Goal: Task Accomplishment & Management: Manage account settings

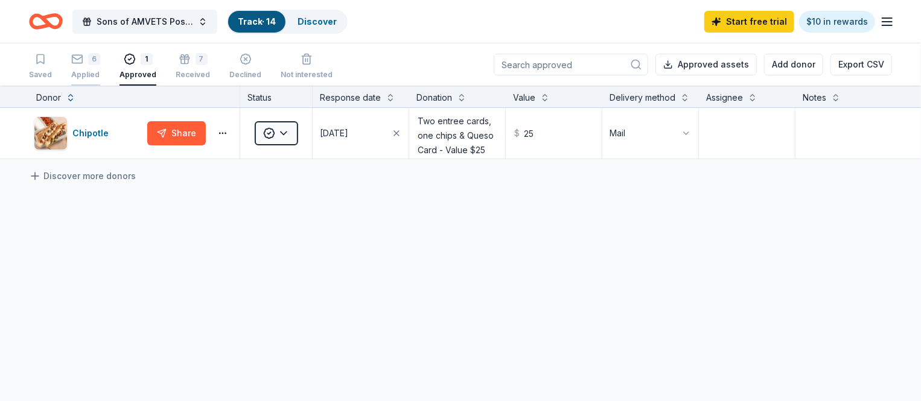
click at [93, 60] on div "6" at bounding box center [94, 59] width 12 height 12
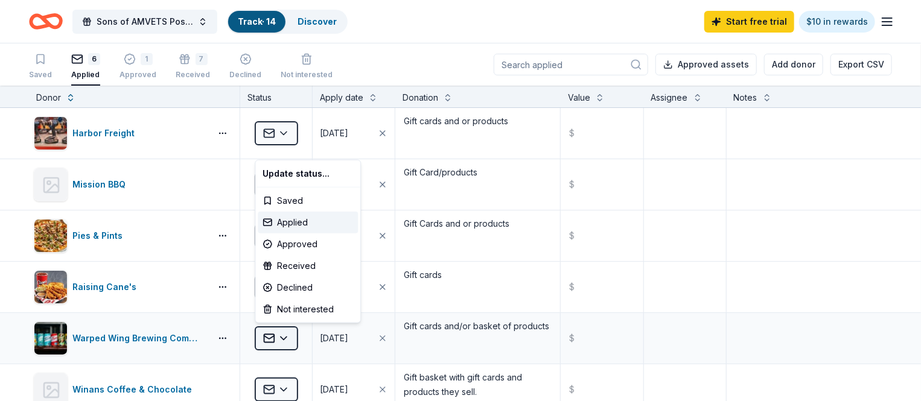
click at [284, 337] on html "Sons of AMVETS Post 99 Car show 2025 Track · 14 Discover Start free trial $10 i…" at bounding box center [460, 200] width 921 height 401
click at [295, 285] on div "Declined" at bounding box center [308, 288] width 100 height 22
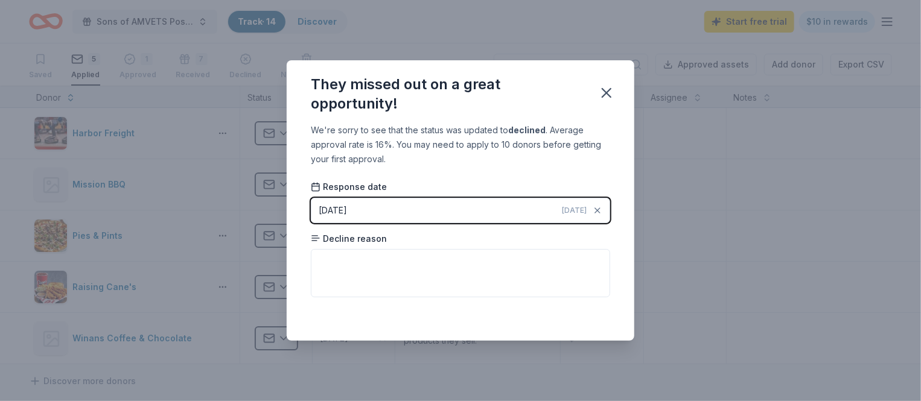
click at [340, 211] on div "[DATE]" at bounding box center [333, 210] width 28 height 14
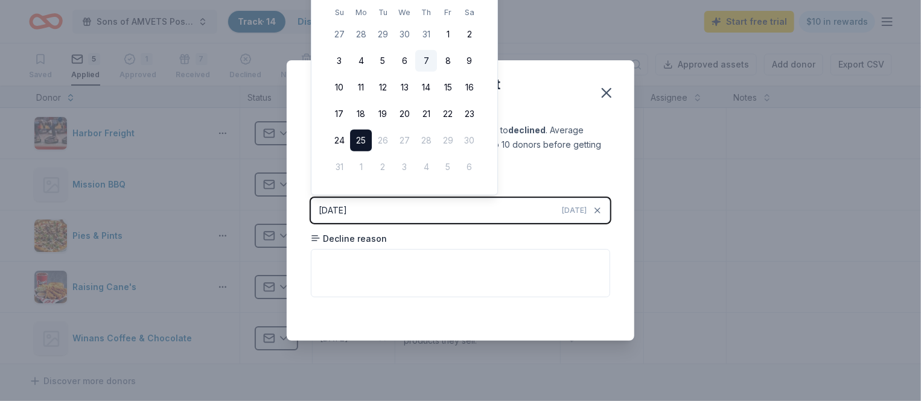
click at [426, 62] on button "7" at bounding box center [426, 61] width 22 height 22
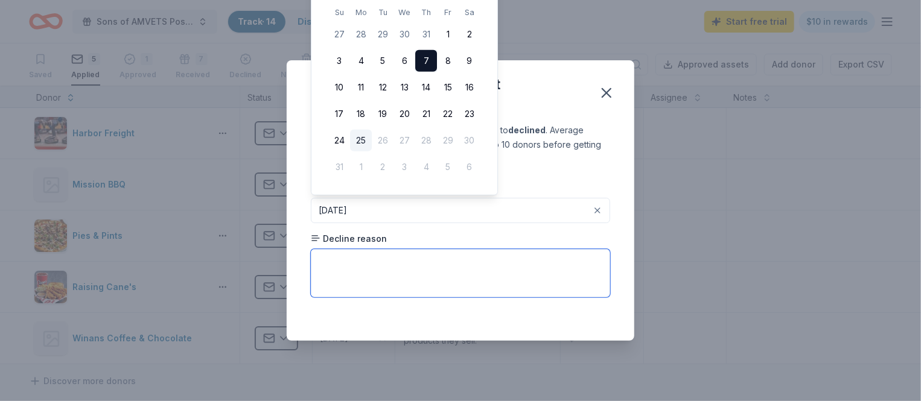
click at [362, 256] on textarea at bounding box center [460, 273] width 299 height 48
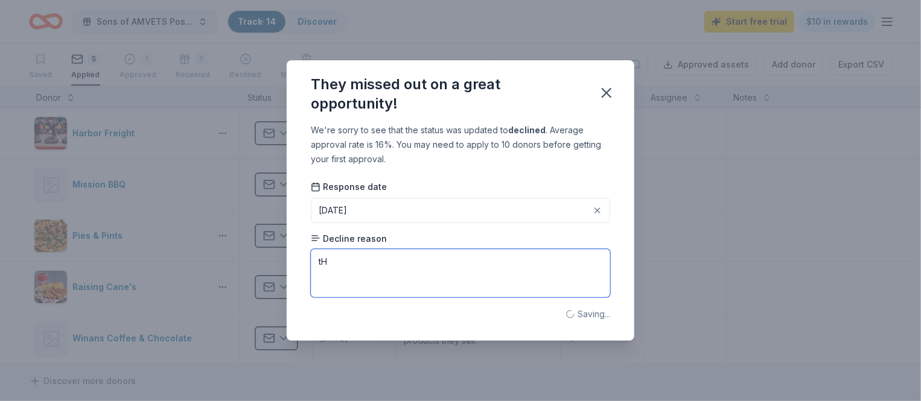
type textarea "t"
type textarea "They reached their quota for contributions."
click at [488, 335] on div "We're sorry to see that the status was updated to declined . Average approval r…" at bounding box center [461, 232] width 348 height 218
click at [611, 92] on icon "button" at bounding box center [606, 93] width 17 height 17
